Goal: Information Seeking & Learning: Learn about a topic

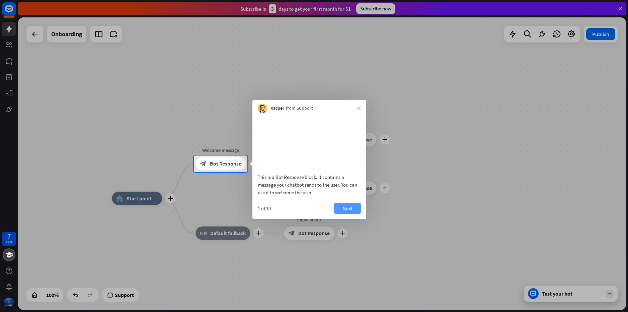
click at [342, 214] on button "Next" at bounding box center [347, 208] width 27 height 11
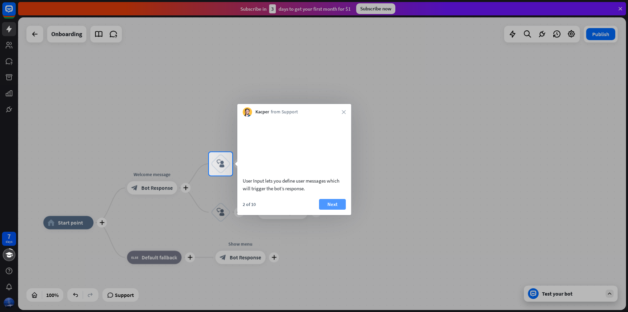
click at [336, 210] on button "Next" at bounding box center [332, 204] width 27 height 11
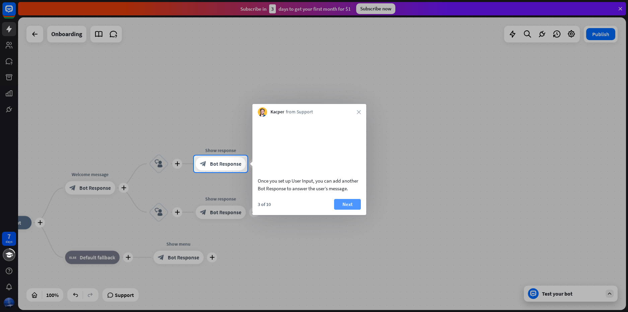
click at [341, 210] on button "Next" at bounding box center [347, 204] width 27 height 11
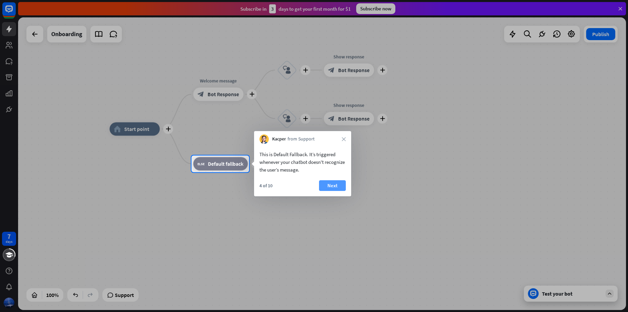
click at [344, 183] on button "Next" at bounding box center [332, 185] width 27 height 11
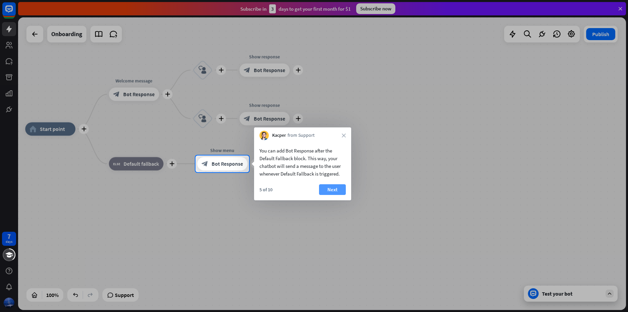
drag, startPoint x: 352, startPoint y: 187, endPoint x: 321, endPoint y: 187, distance: 31.8
click at [340, 186] on div "5 of 10 Next" at bounding box center [302, 192] width 97 height 16
drag, startPoint x: 320, startPoint y: 187, endPoint x: 331, endPoint y: 190, distance: 10.9
click at [320, 188] on button "Next" at bounding box center [330, 189] width 27 height 11
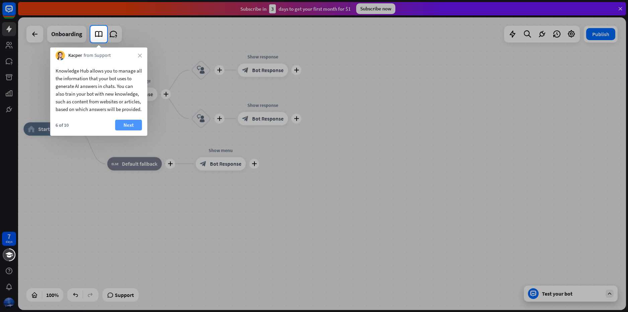
click at [134, 128] on button "Next" at bounding box center [128, 125] width 27 height 11
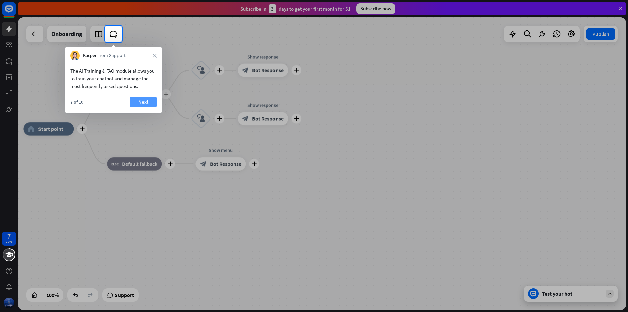
click at [136, 101] on button "Next" at bounding box center [143, 102] width 27 height 11
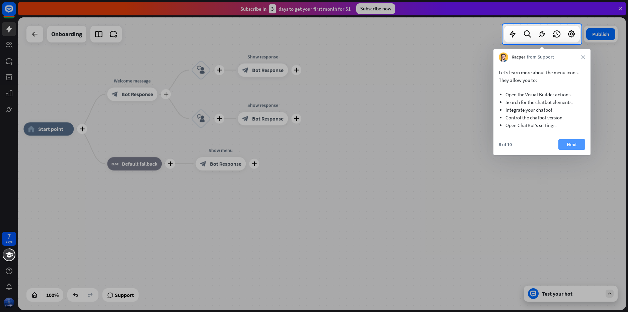
click at [566, 143] on button "Next" at bounding box center [571, 144] width 27 height 11
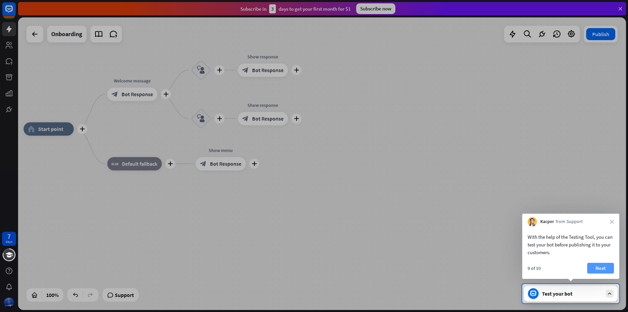
click at [592, 264] on button "Next" at bounding box center [600, 268] width 27 height 11
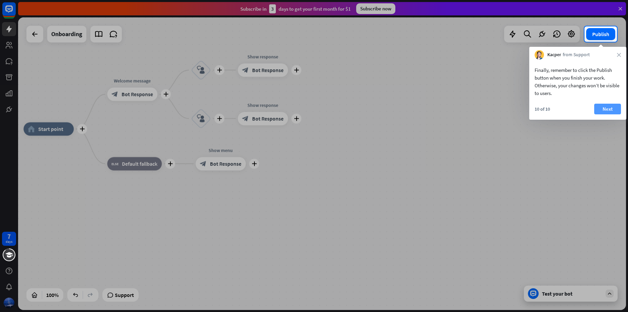
click at [615, 108] on button "Next" at bounding box center [607, 109] width 27 height 11
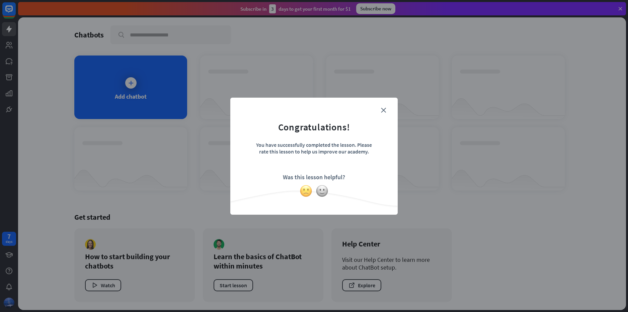
click at [311, 191] on img at bounding box center [305, 191] width 13 height 13
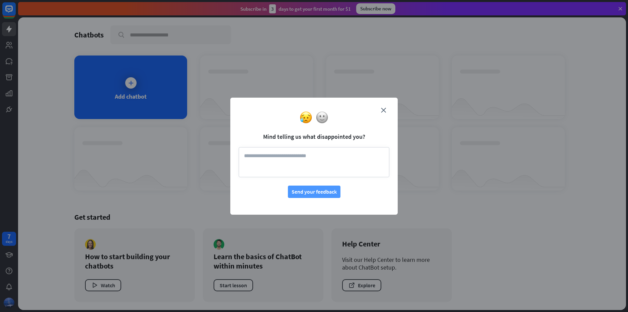
click at [315, 190] on button "Send your feedback" at bounding box center [314, 192] width 53 height 12
click at [310, 166] on textarea at bounding box center [314, 162] width 151 height 30
click at [316, 190] on button "Send your feedback" at bounding box center [314, 192] width 53 height 12
click at [311, 155] on textarea "**" at bounding box center [314, 162] width 151 height 30
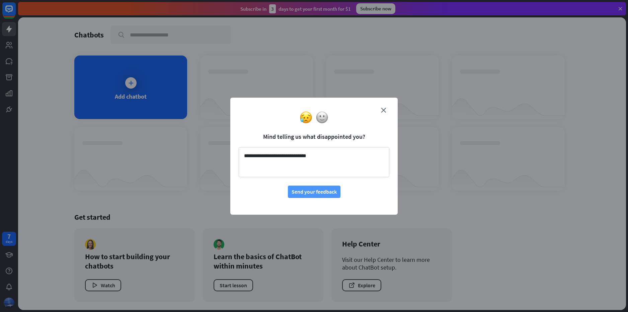
type textarea "**********"
click at [314, 188] on button "Send your feedback" at bounding box center [314, 192] width 53 height 12
